Goal: Find specific page/section: Find specific page/section

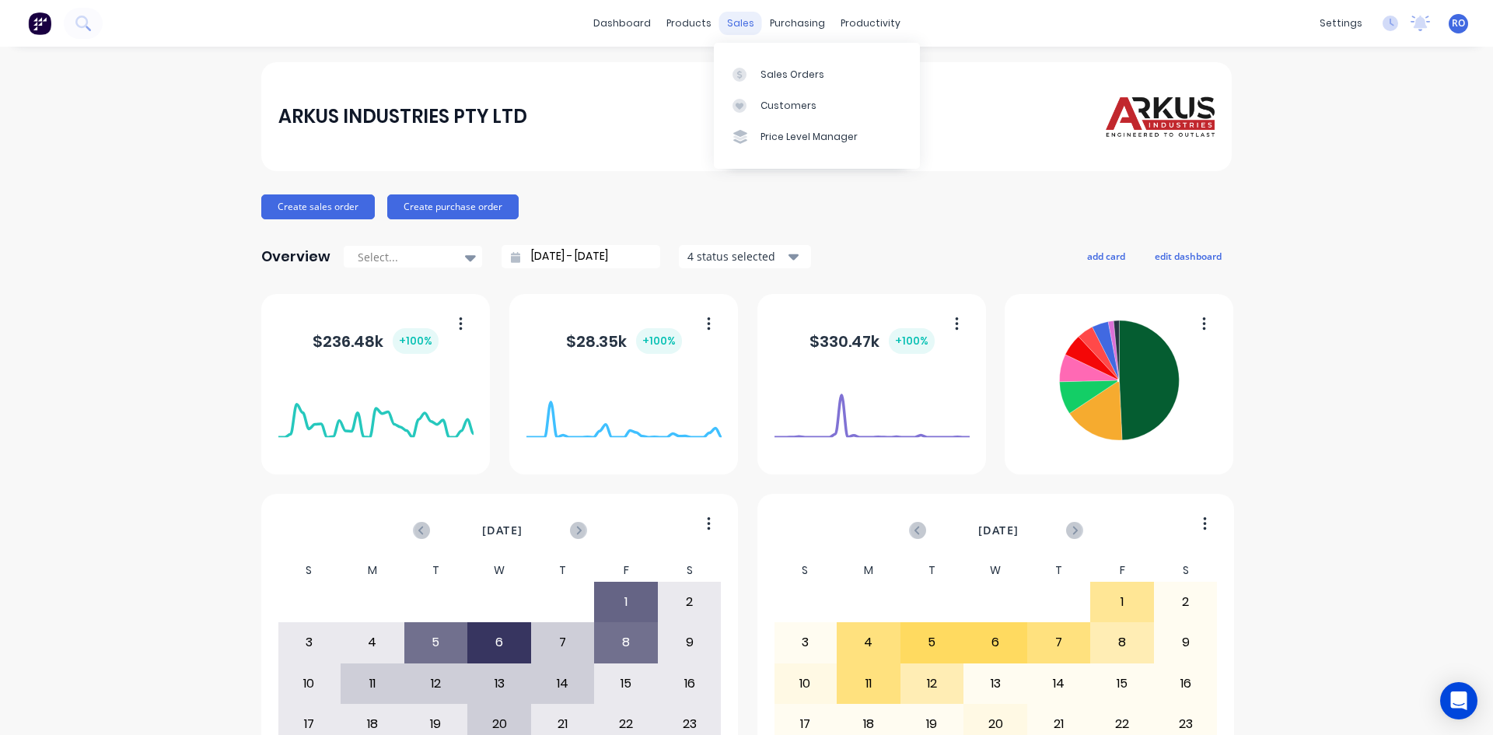
click at [736, 23] on div "sales" at bounding box center [740, 23] width 43 height 23
click at [767, 71] on div "Sales Orders" at bounding box center [793, 75] width 64 height 14
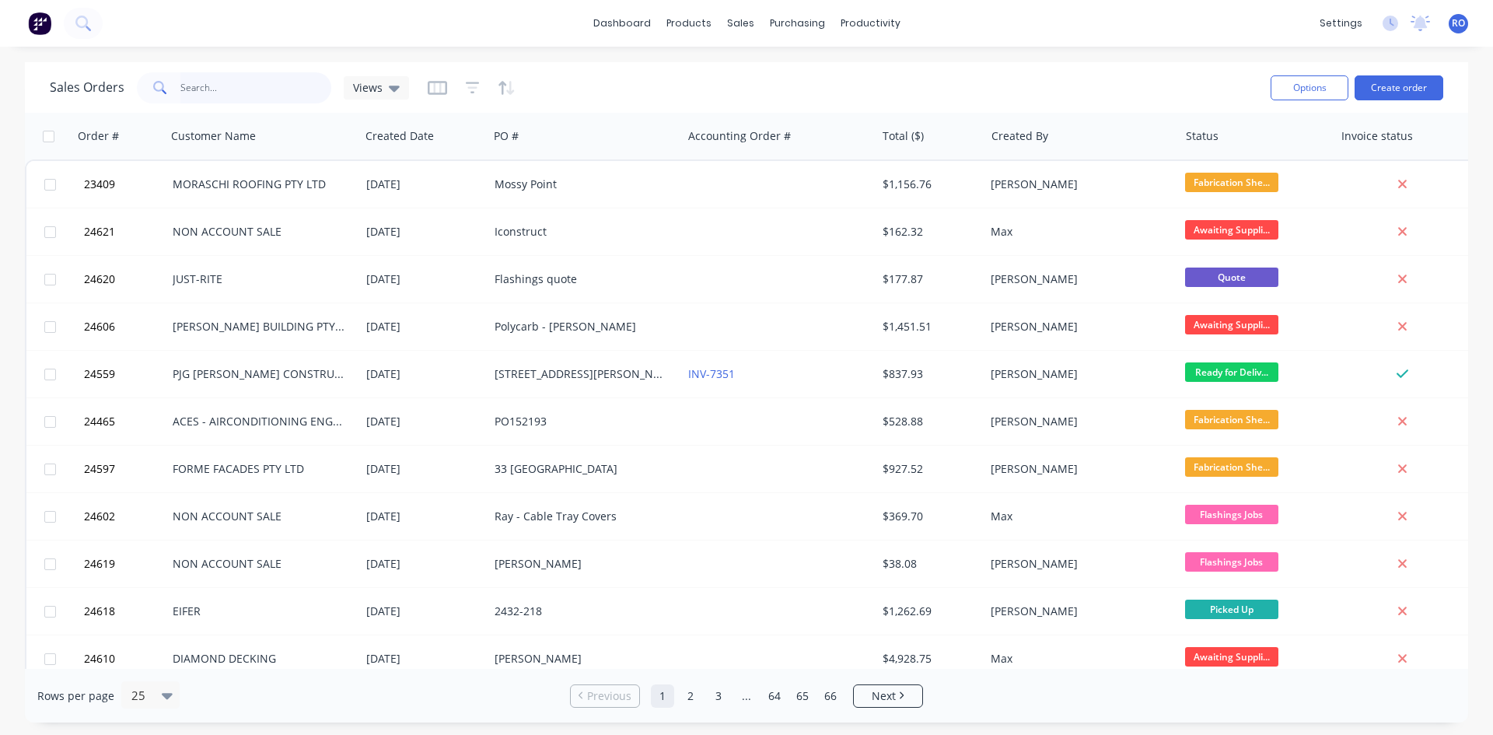
click at [248, 96] on input "text" at bounding box center [256, 87] width 152 height 31
click at [259, 86] on input "text" at bounding box center [256, 87] width 152 height 31
type input "ANDREW"
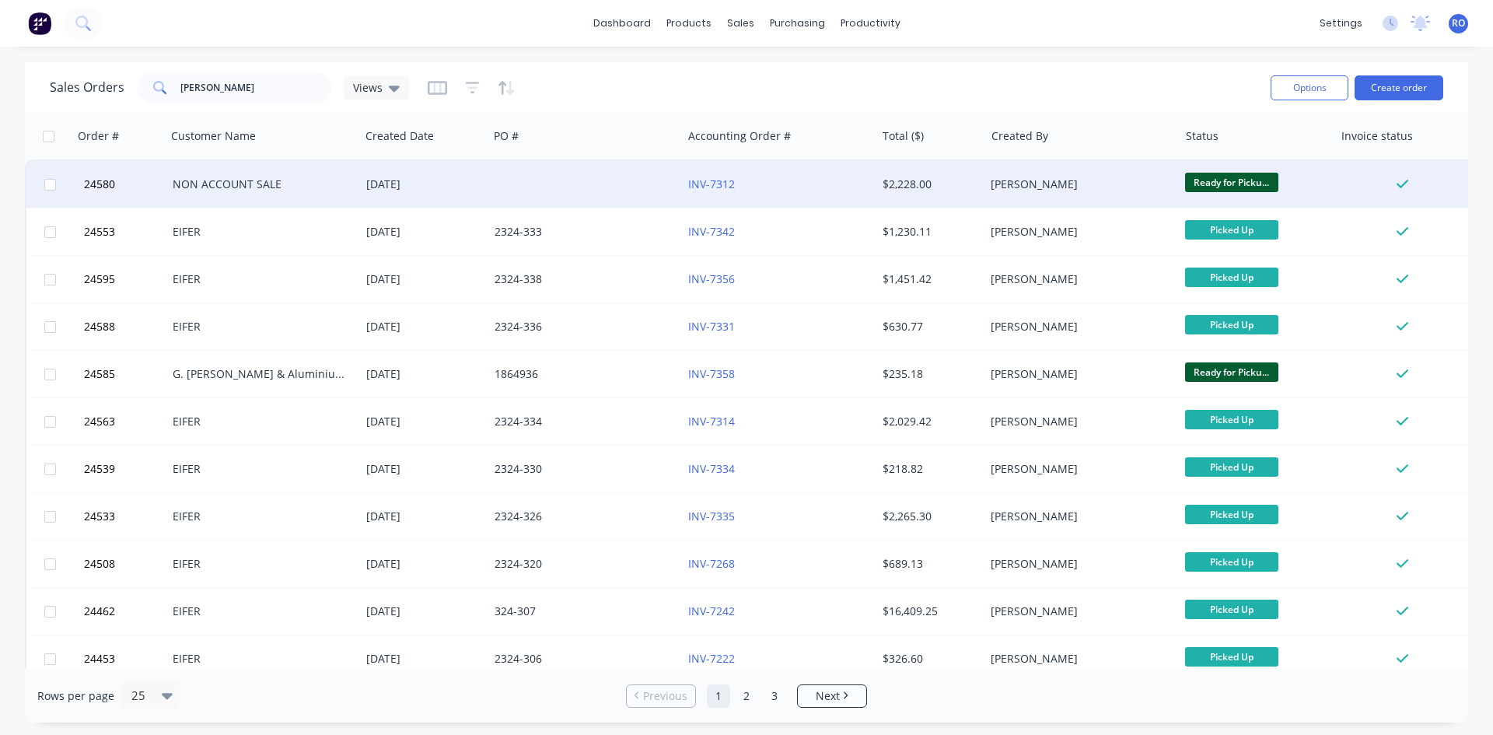
click at [402, 175] on div "[DATE]" at bounding box center [424, 184] width 128 height 47
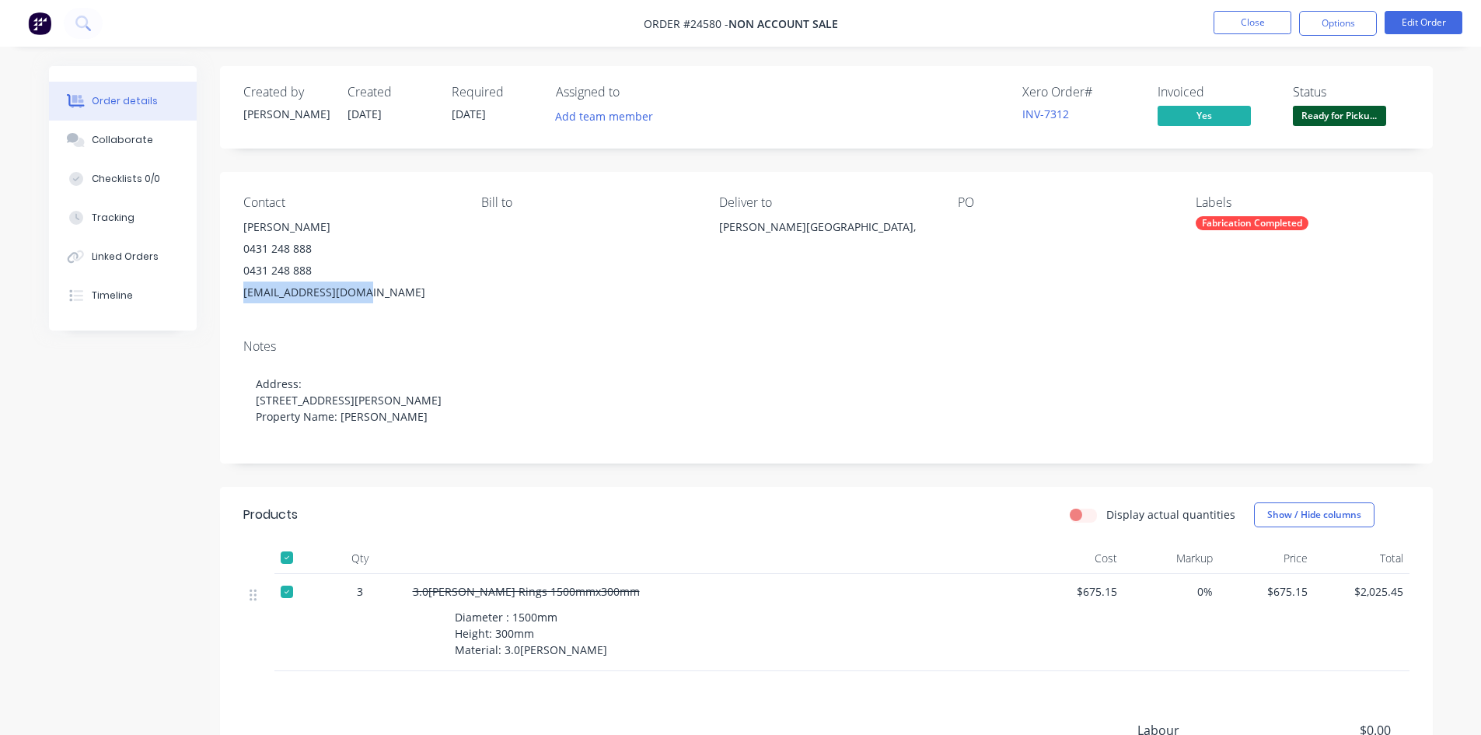
drag, startPoint x: 243, startPoint y: 296, endPoint x: 365, endPoint y: 302, distance: 121.4
click at [365, 302] on div "andrewbbay@gmail.com" at bounding box center [349, 293] width 213 height 22
copy div "andrewbbay@gmail.com"
